Goal: Task Accomplishment & Management: Manage account settings

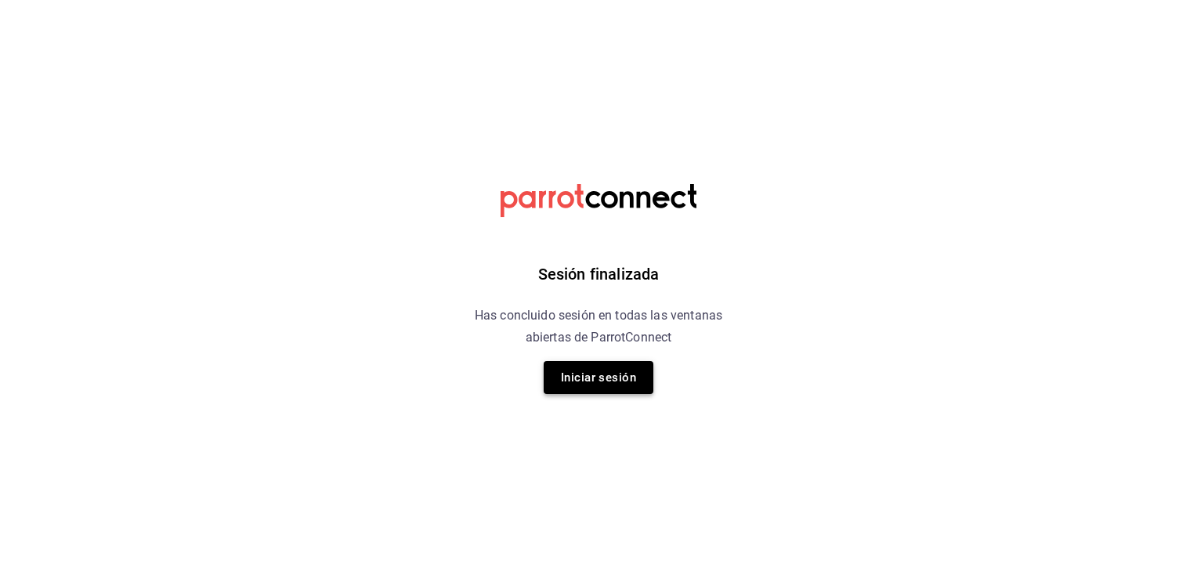
click at [578, 370] on button "Iniciar sesión" at bounding box center [599, 377] width 110 height 33
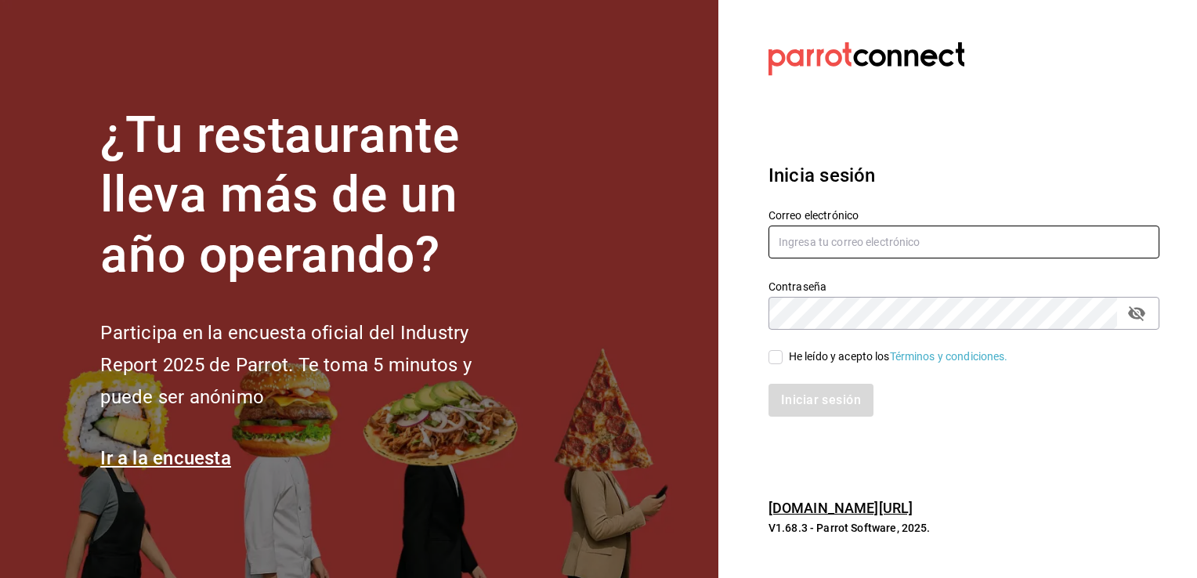
type input "[EMAIL_ADDRESS][DOMAIN_NAME]"
